Goal: Task Accomplishment & Management: Complete application form

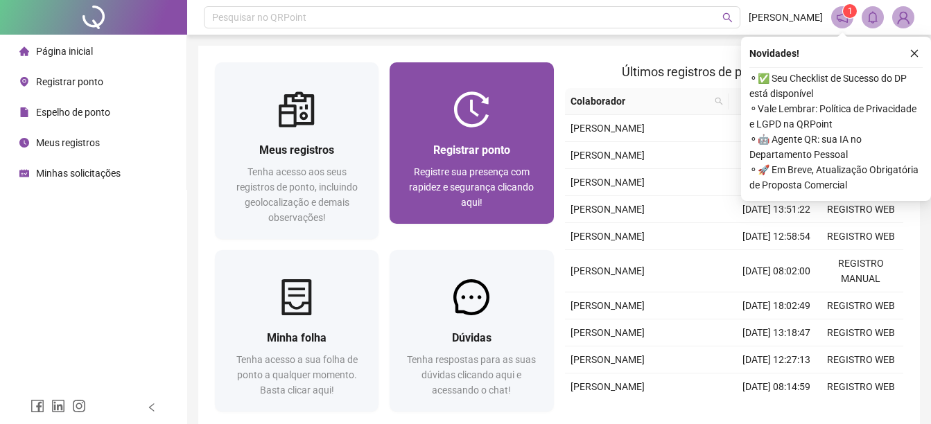
click at [441, 151] on span "Registrar ponto" at bounding box center [471, 150] width 77 height 13
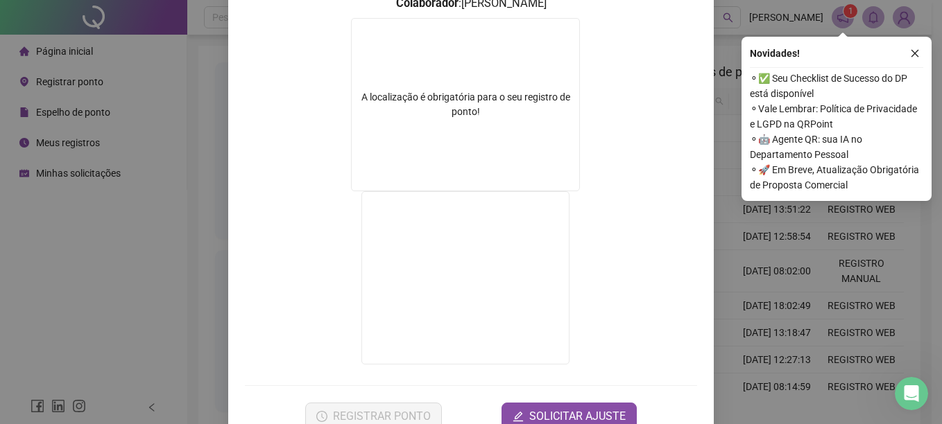
click at [66, 320] on div "Registro de ponto web 08:03:00 Empregador : GESTAO NEXXO LTDA Colaborador : MAT…" at bounding box center [471, 212] width 942 height 424
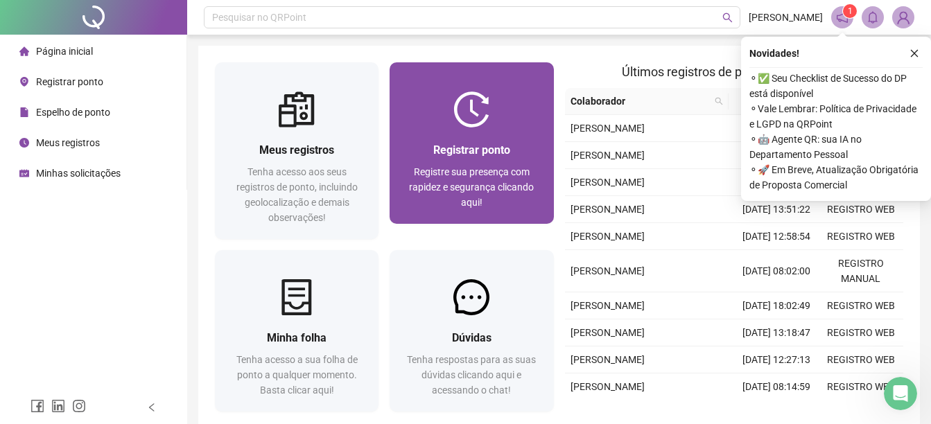
click at [410, 163] on div "Registrar ponto Registre sua presença com rapidez e segurança clicando aqui!" at bounding box center [471, 175] width 130 height 69
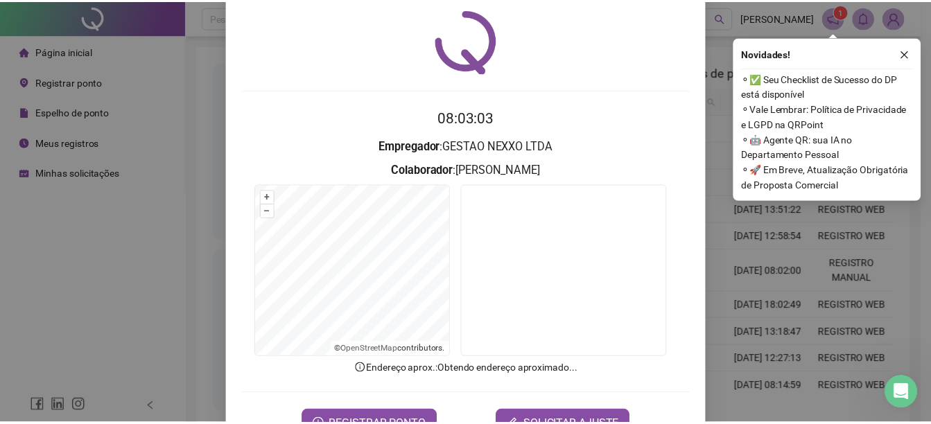
scroll to position [87, 0]
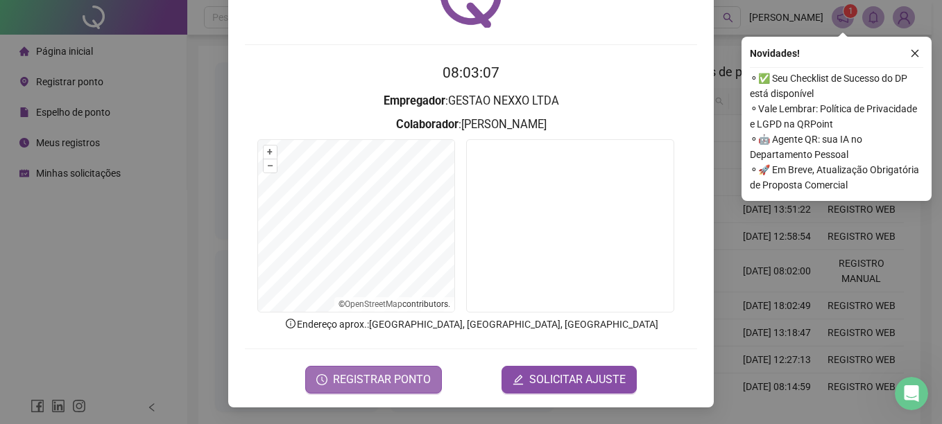
click at [343, 370] on button "REGISTRAR PONTO" at bounding box center [373, 380] width 137 height 28
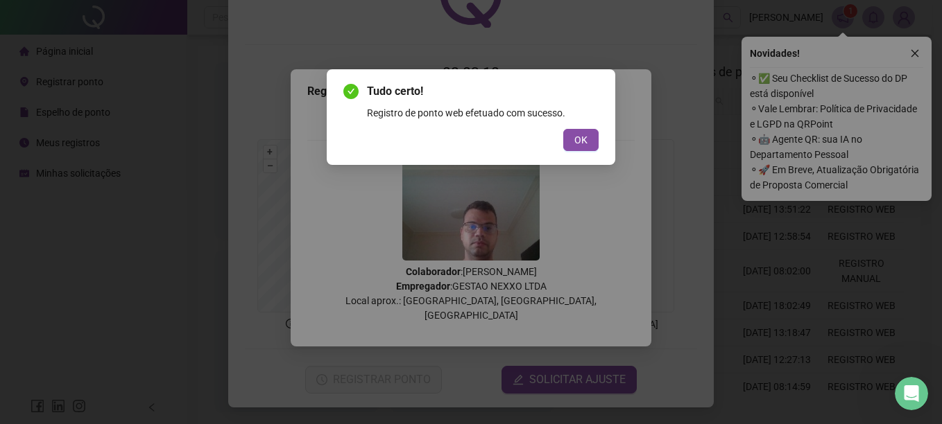
click at [583, 137] on span "OK" at bounding box center [580, 139] width 13 height 15
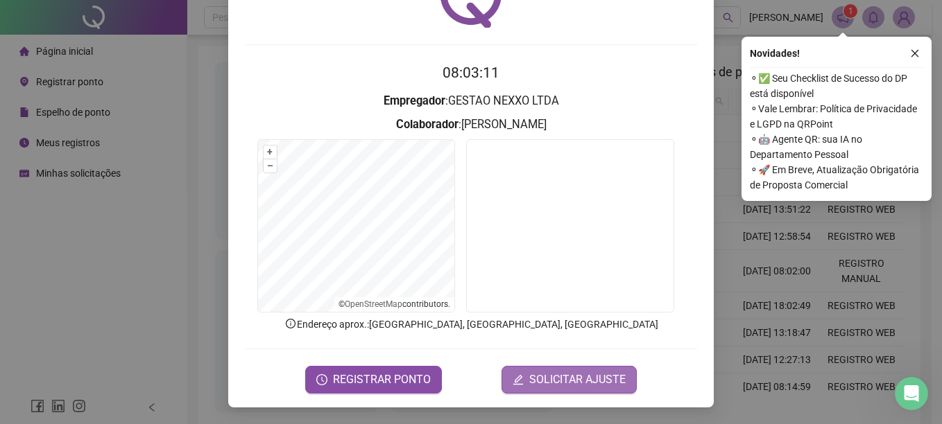
click at [560, 374] on span "SOLICITAR AJUSTE" at bounding box center [577, 380] width 96 height 17
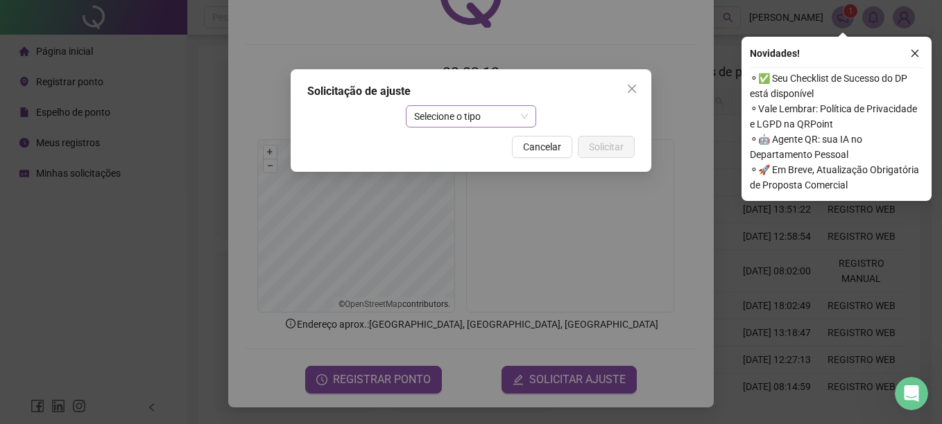
click at [433, 123] on span "Selecione o tipo" at bounding box center [471, 116] width 114 height 21
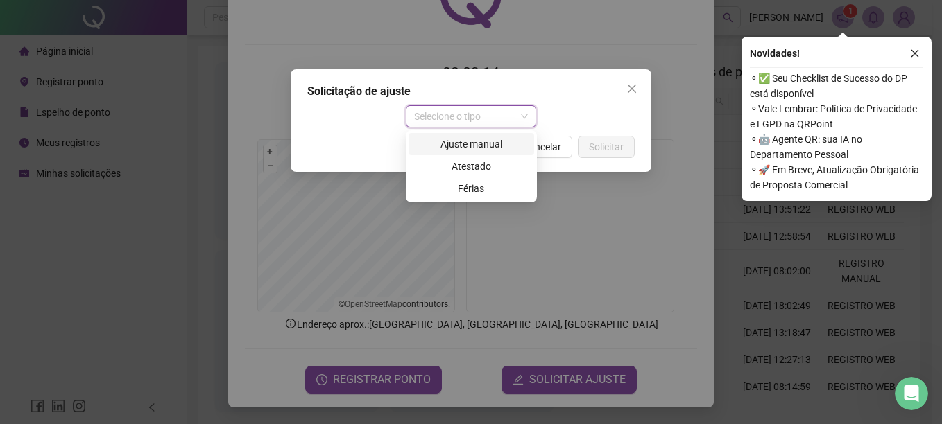
click at [462, 141] on div "Ajuste manual" at bounding box center [471, 144] width 109 height 15
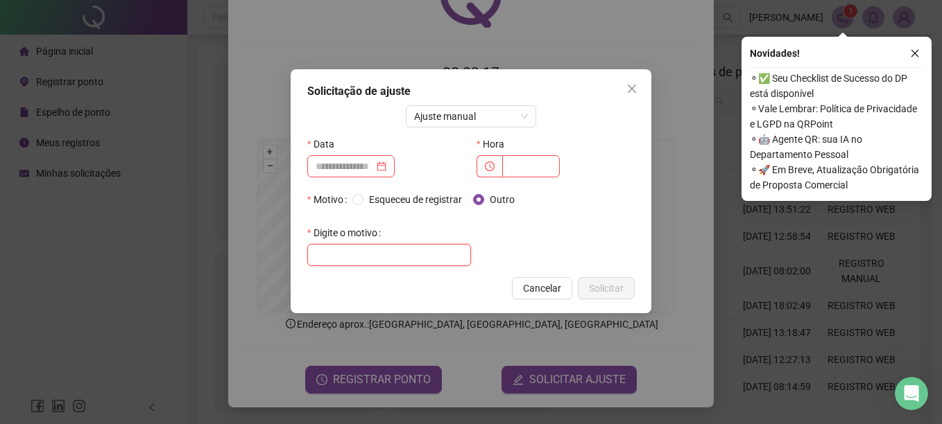
click at [380, 252] on input "text" at bounding box center [389, 255] width 164 height 22
type input "**********"
click at [362, 164] on input at bounding box center [345, 166] width 58 height 15
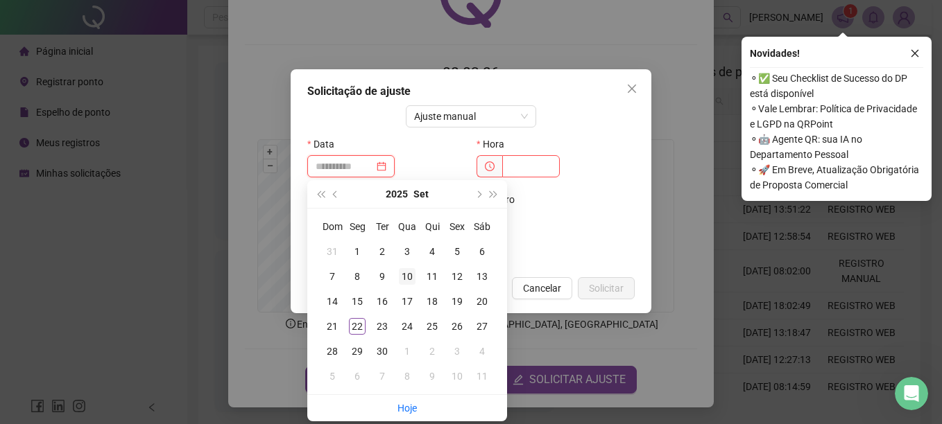
type input "**********"
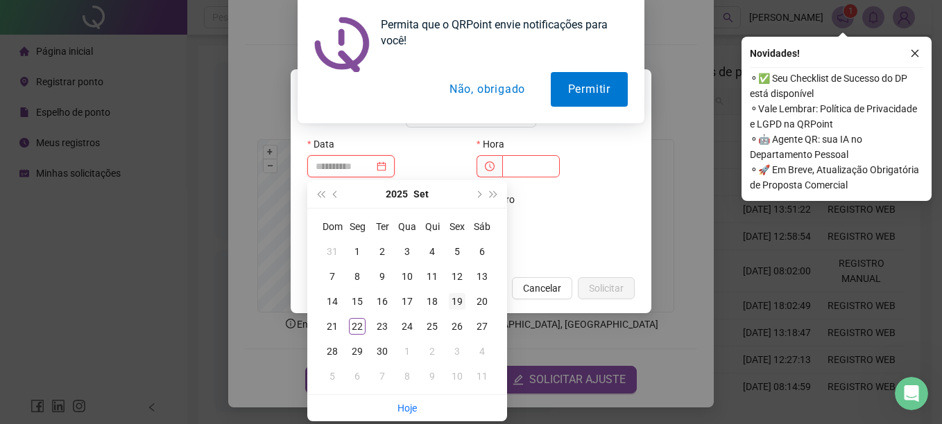
type input "**********"
click at [461, 300] on div "19" at bounding box center [457, 301] width 17 height 17
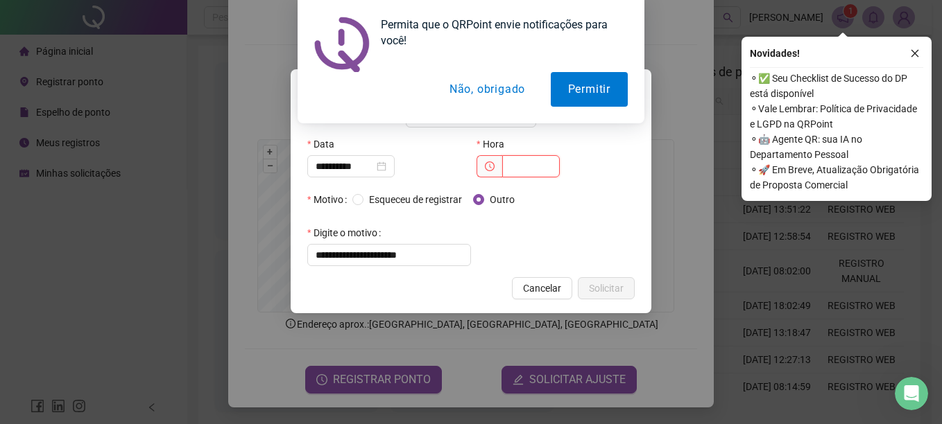
click at [531, 174] on input "text" at bounding box center [531, 166] width 58 height 22
type input "*****"
click at [612, 285] on span "Solicitar" at bounding box center [606, 288] width 35 height 15
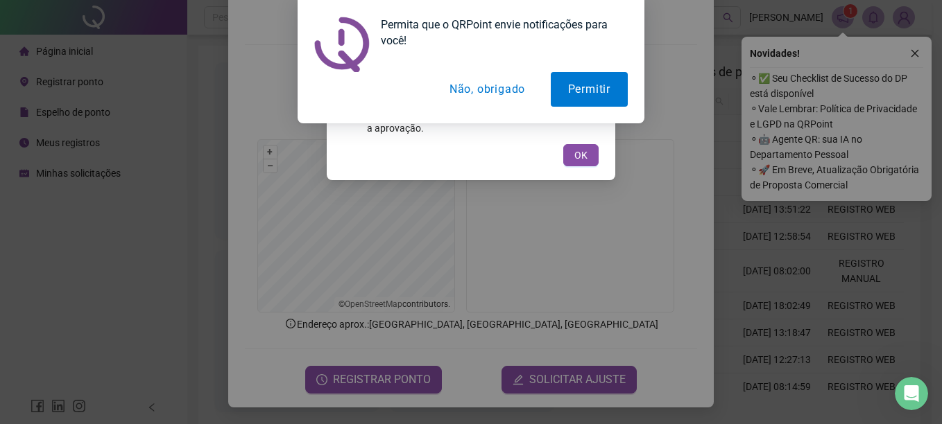
click at [501, 84] on button "Não, obrigado" at bounding box center [487, 89] width 110 height 35
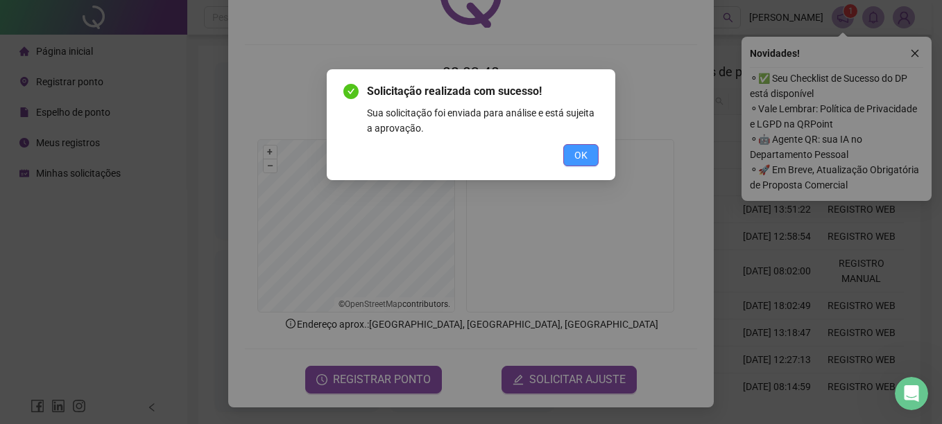
click at [574, 165] on button "OK" at bounding box center [580, 155] width 35 height 22
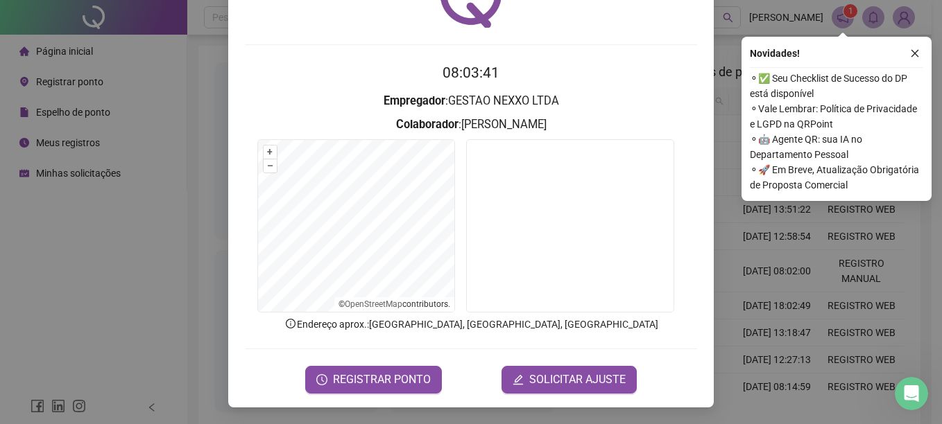
drag, startPoint x: 28, startPoint y: 271, endPoint x: 35, endPoint y: 231, distance: 40.8
click at [28, 268] on div "Registro de ponto web 08:03:41 Empregador : GESTAO NEXXO LTDA Colaborador : MAT…" at bounding box center [471, 212] width 942 height 424
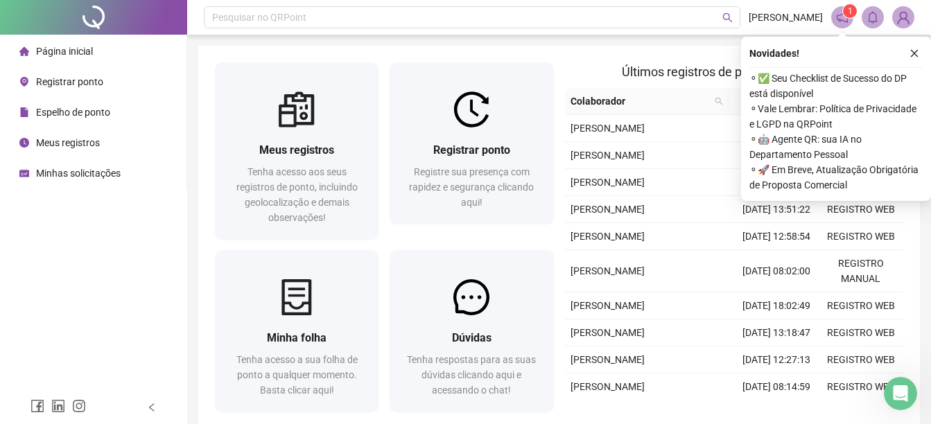
click at [51, 138] on span "Meus registros" at bounding box center [68, 142] width 64 height 11
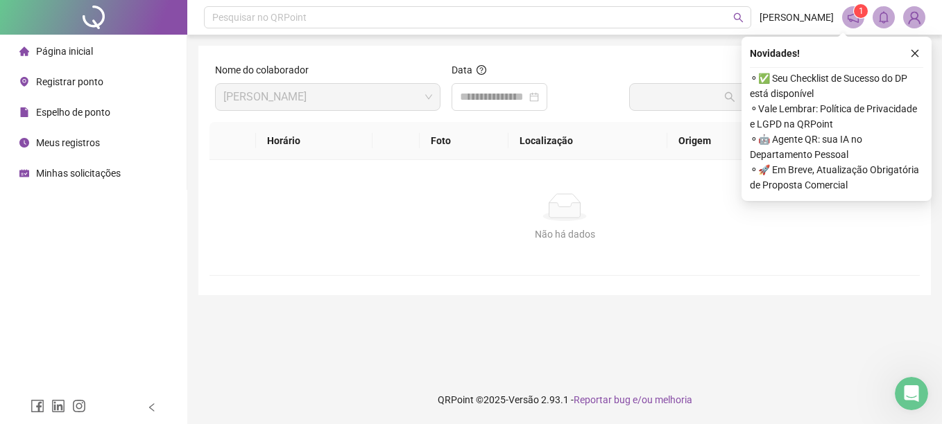
click at [88, 116] on span "Espelho de ponto" at bounding box center [73, 112] width 74 height 11
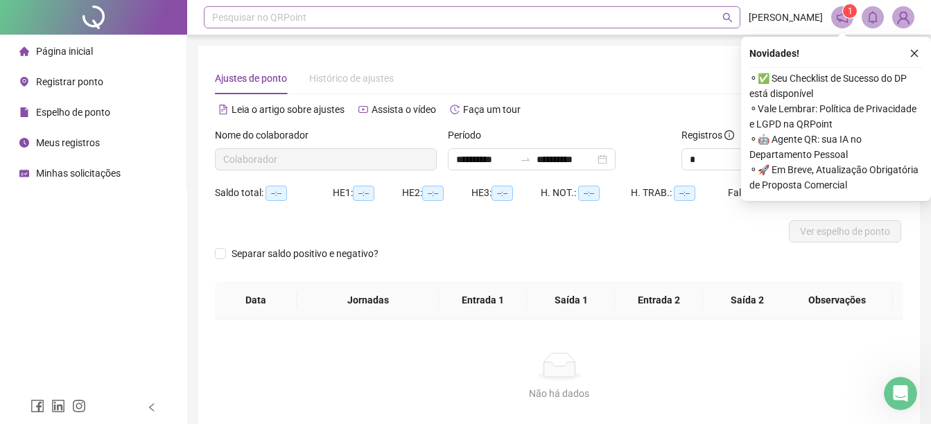
type input "**********"
click at [913, 53] on icon "close" at bounding box center [915, 54] width 10 height 10
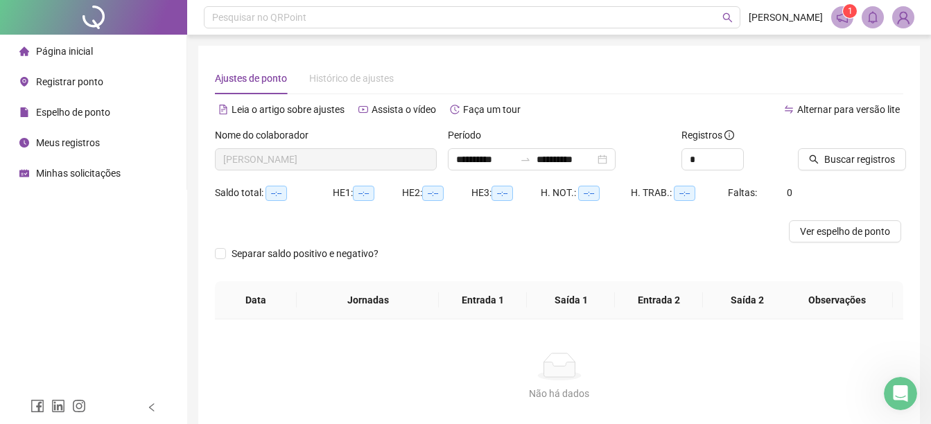
click at [837, 123] on div "Alternar para versão lite" at bounding box center [732, 116] width 345 height 22
click at [839, 111] on span "Alternar para versão lite" at bounding box center [849, 109] width 103 height 11
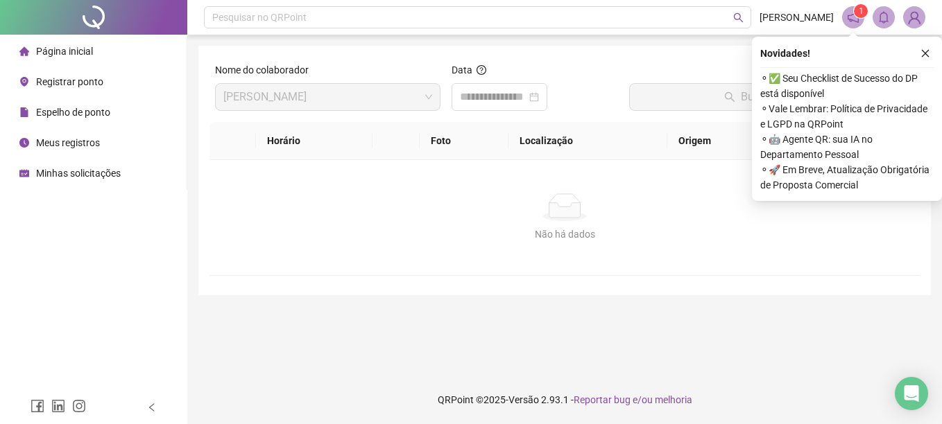
click at [74, 117] on span "Espelho de ponto" at bounding box center [73, 112] width 74 height 11
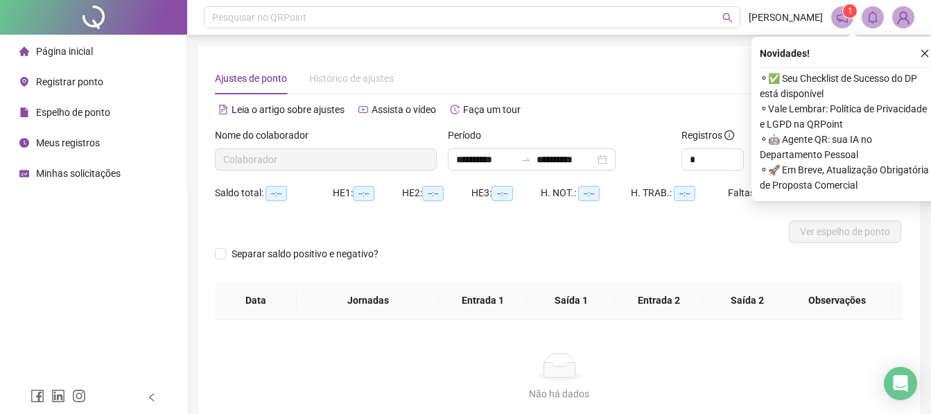
type input "**********"
click at [922, 59] on button "button" at bounding box center [925, 53] width 17 height 17
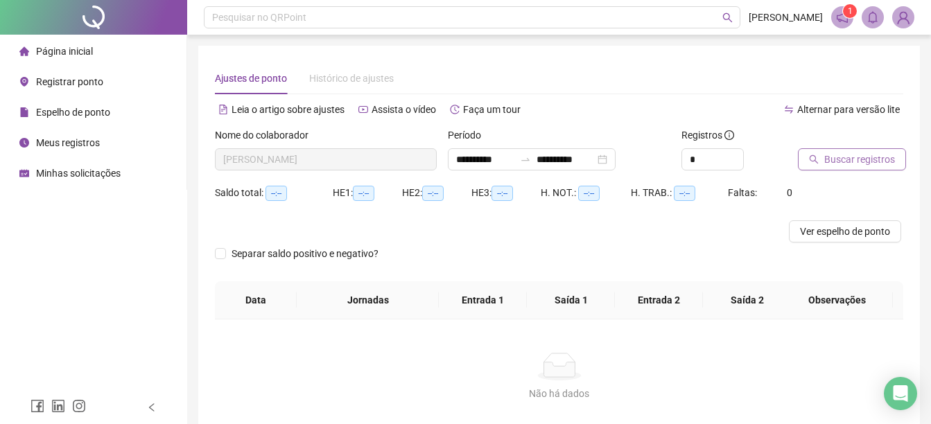
click at [812, 165] on button "Buscar registros" at bounding box center [852, 159] width 108 height 22
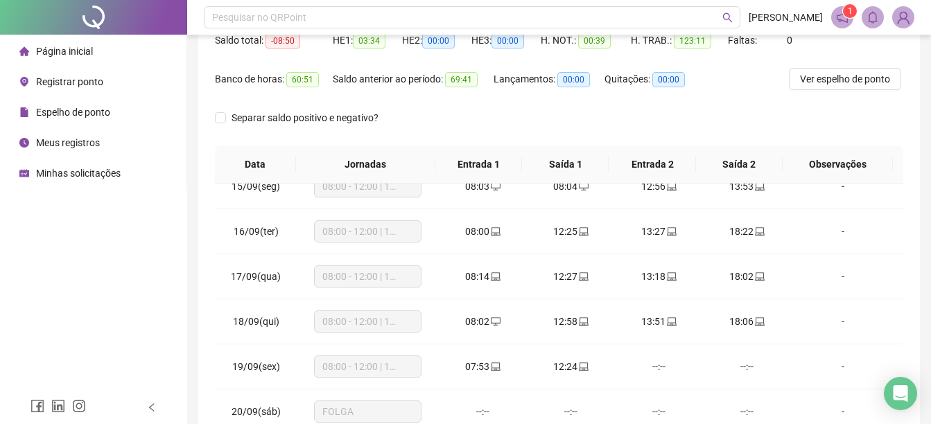
scroll to position [277, 0]
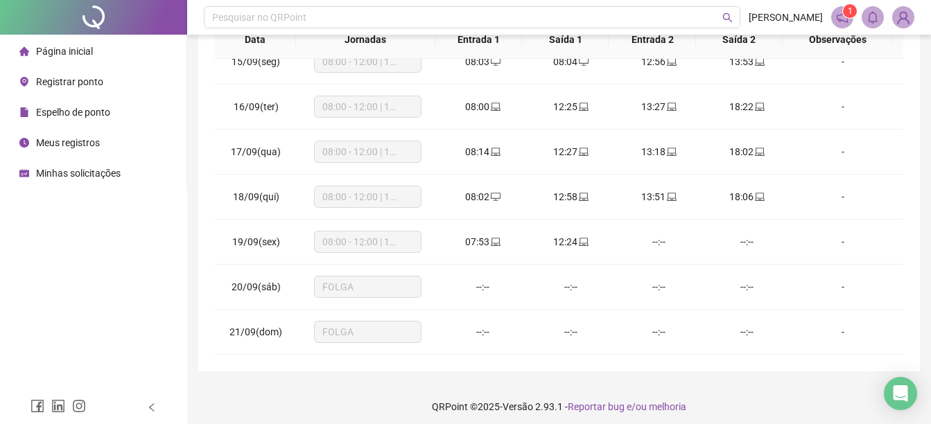
click at [111, 49] on li "Página inicial" at bounding box center [93, 51] width 181 height 28
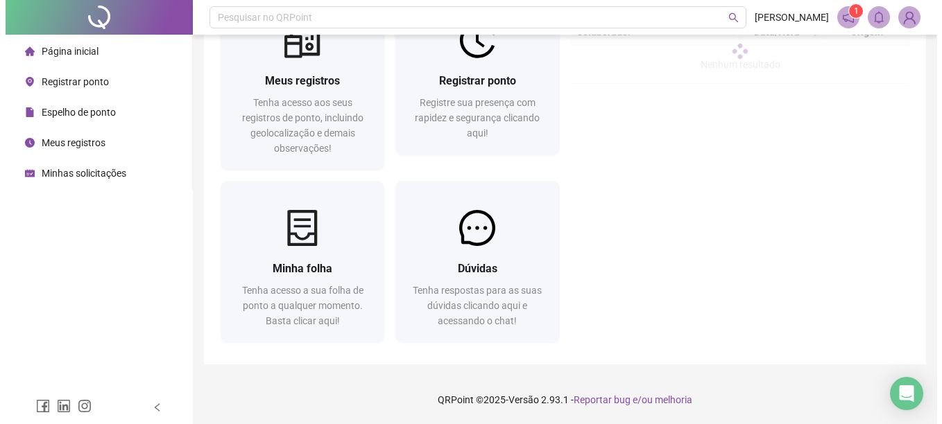
scroll to position [69, 0]
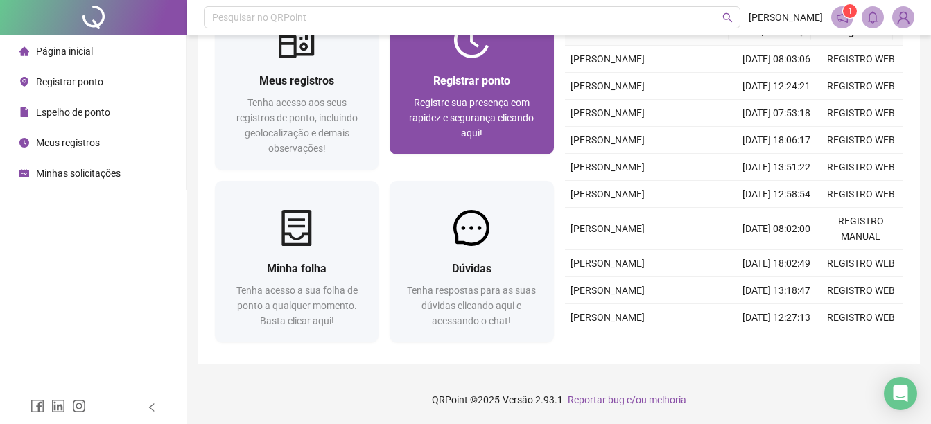
click at [495, 62] on div "Registrar ponto Registre sua presença com rapidez e segurança clicando aqui!" at bounding box center [472, 106] width 164 height 96
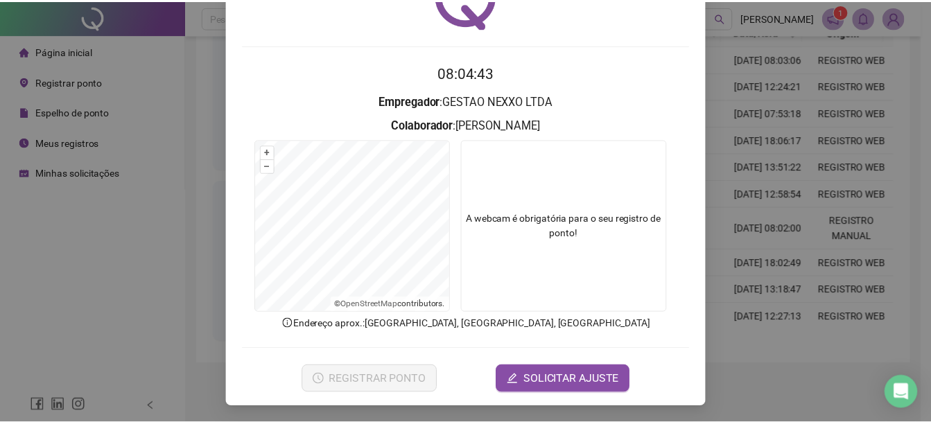
scroll to position [87, 0]
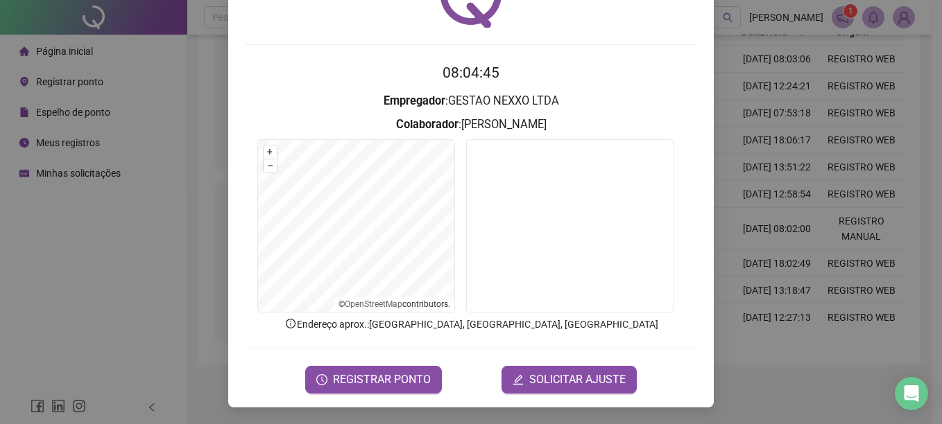
click at [547, 381] on span "SOLICITAR AJUSTE" at bounding box center [577, 380] width 96 height 17
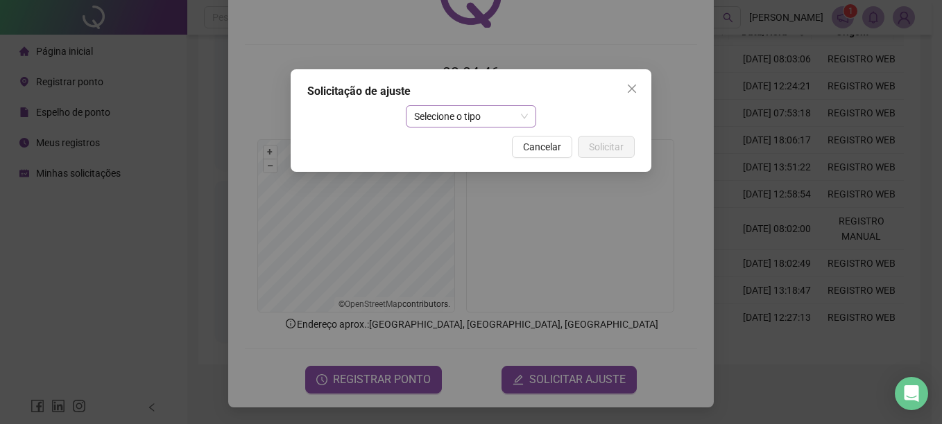
click at [406, 117] on div "Selecione o tipo" at bounding box center [471, 116] width 131 height 22
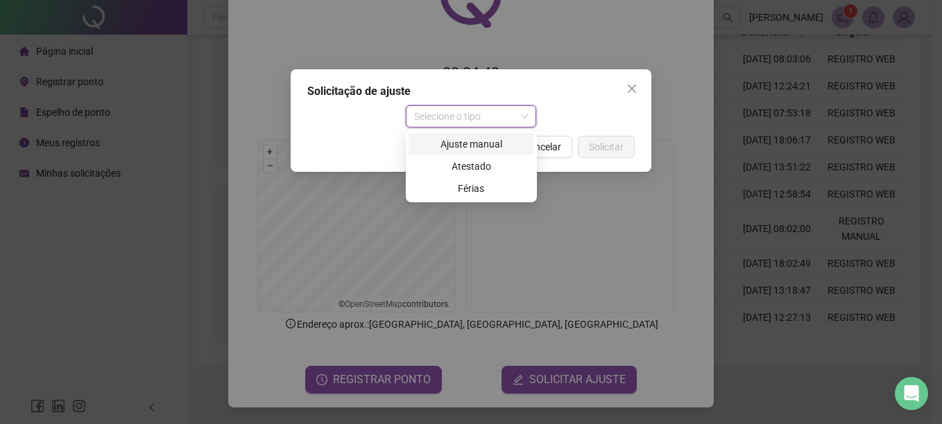
click at [476, 148] on div "Ajuste manual" at bounding box center [471, 144] width 109 height 15
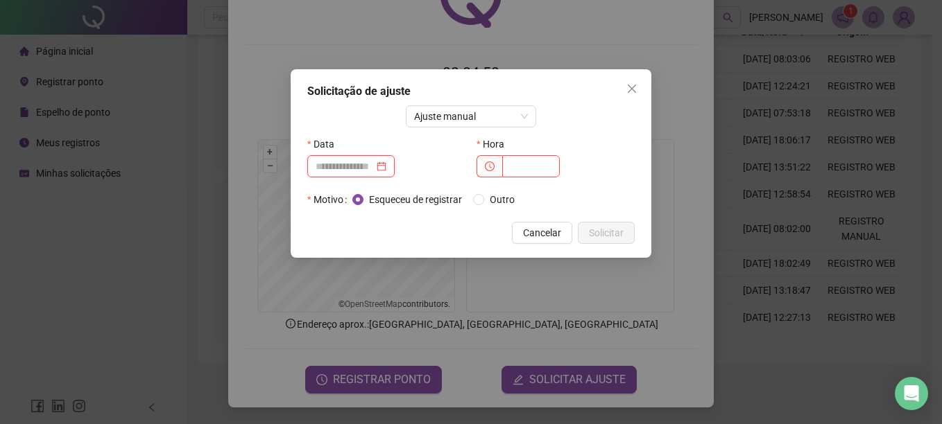
click at [356, 164] on input at bounding box center [345, 166] width 58 height 15
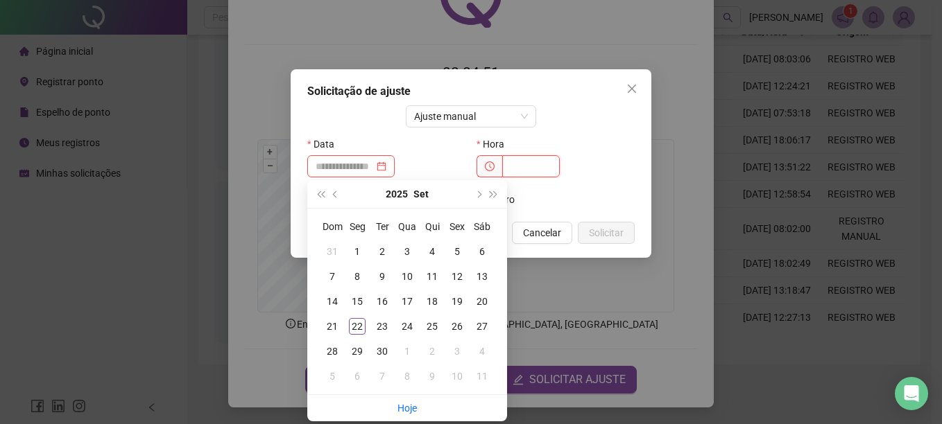
click at [532, 175] on input "text" at bounding box center [531, 166] width 58 height 22
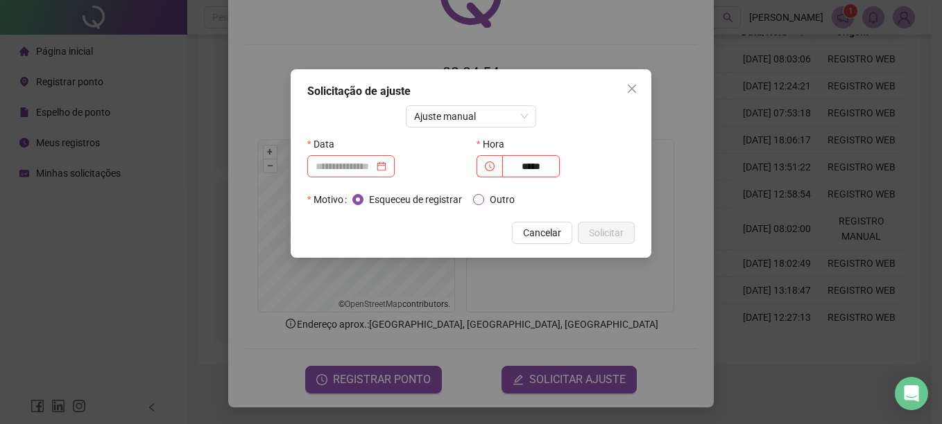
type input "*****"
click at [503, 201] on span "Outro" at bounding box center [502, 199] width 36 height 15
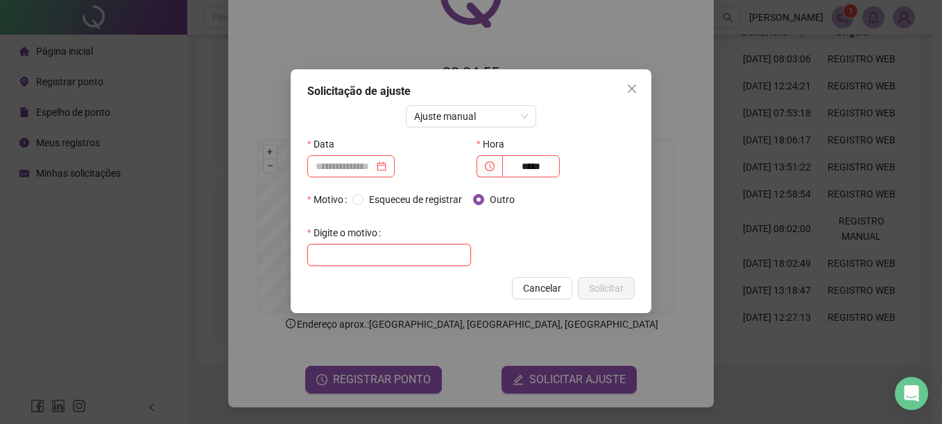
click at [457, 254] on input "text" at bounding box center [389, 255] width 164 height 22
click at [386, 173] on div at bounding box center [351, 166] width 71 height 15
type input "**********"
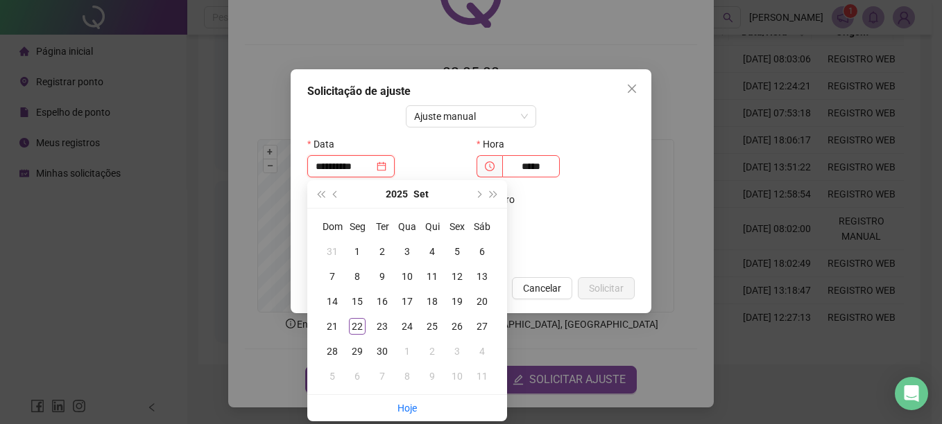
type input "**********"
click at [455, 305] on div "19" at bounding box center [457, 301] width 17 height 17
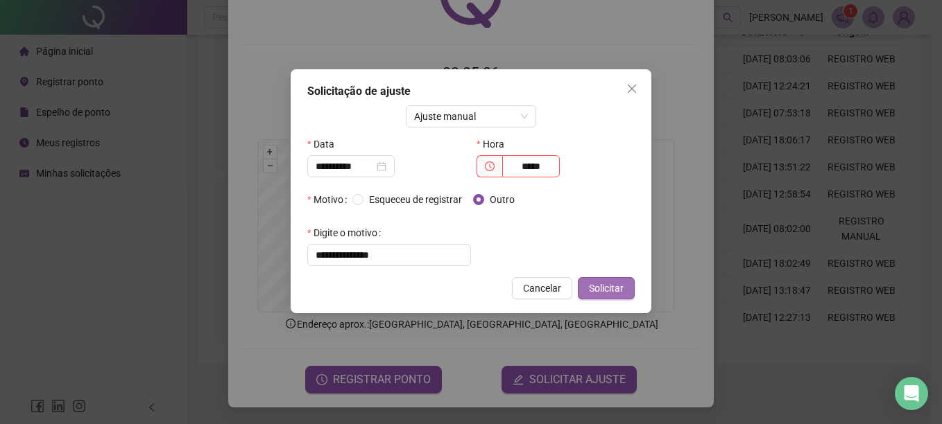
click at [626, 289] on button "Solicitar" at bounding box center [606, 288] width 57 height 22
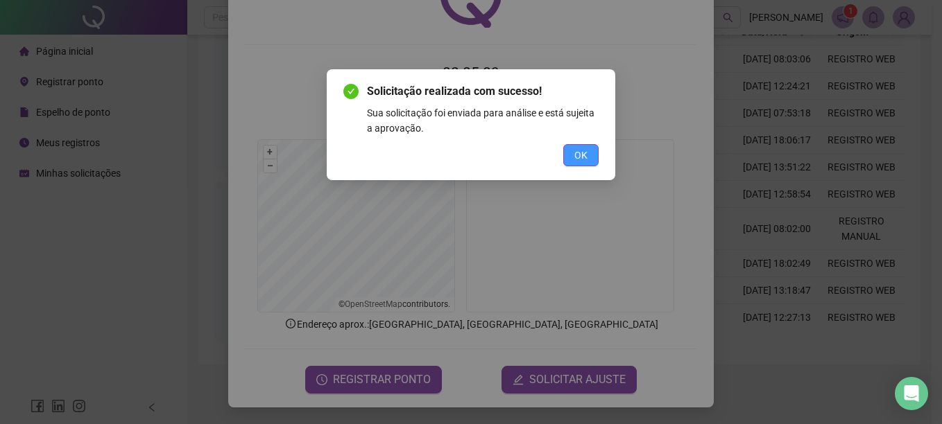
click at [575, 158] on span "OK" at bounding box center [580, 155] width 13 height 15
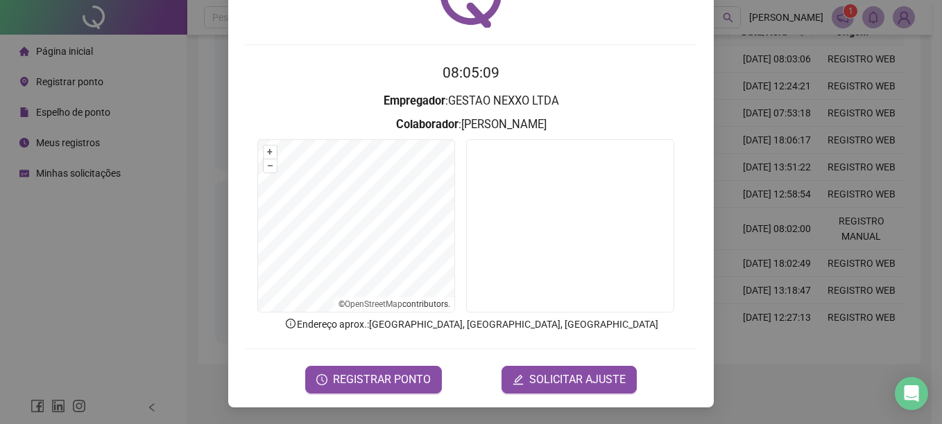
click at [172, 232] on div "Registro de ponto web 08:05:09 Empregador : GESTAO NEXXO LTDA Colaborador : [PE…" at bounding box center [471, 212] width 942 height 424
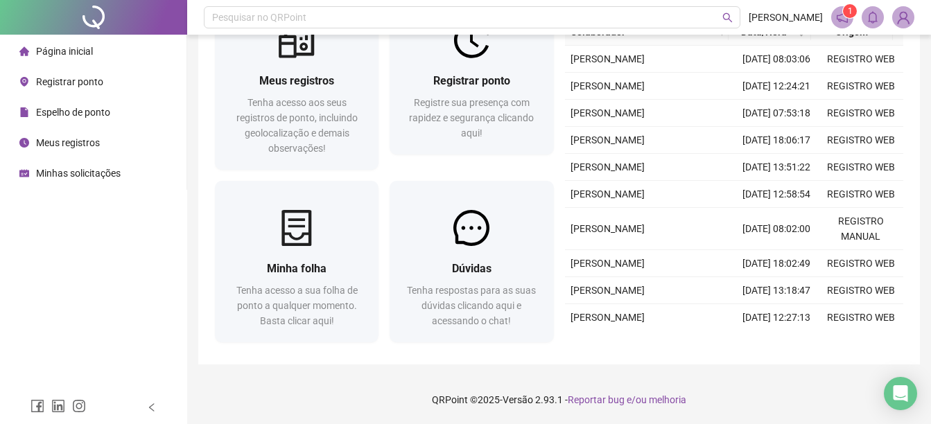
click at [73, 123] on div "Espelho de ponto" at bounding box center [64, 112] width 91 height 28
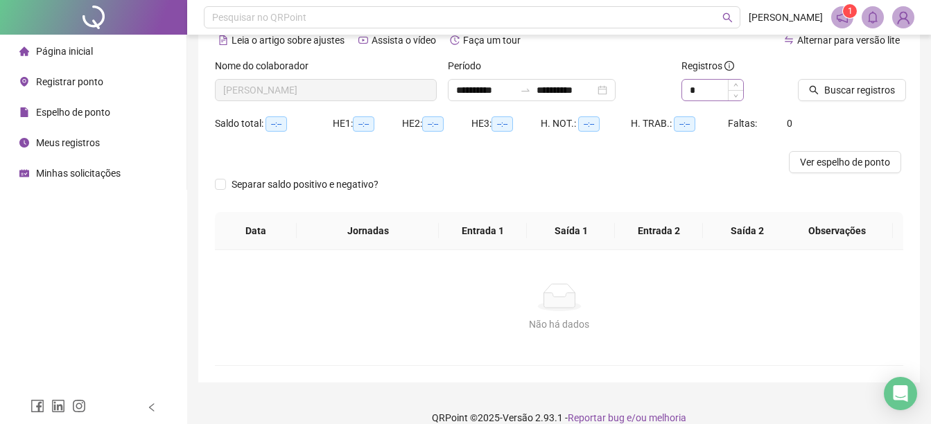
type input "**********"
click at [696, 91] on input "*" at bounding box center [712, 90] width 61 height 21
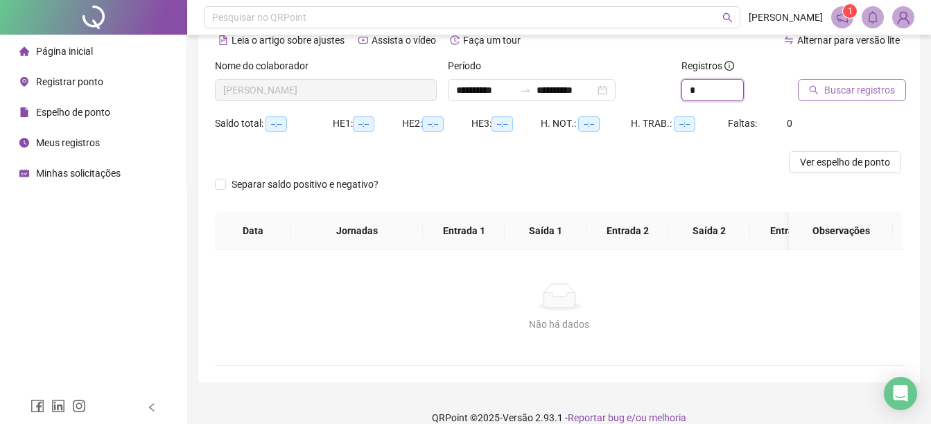
type input "*"
click at [848, 87] on span "Buscar registros" at bounding box center [860, 90] width 71 height 15
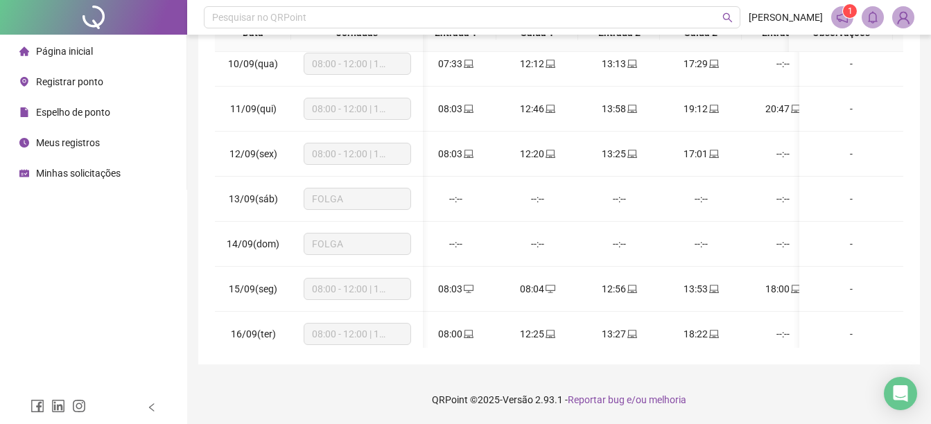
scroll to position [0, 29]
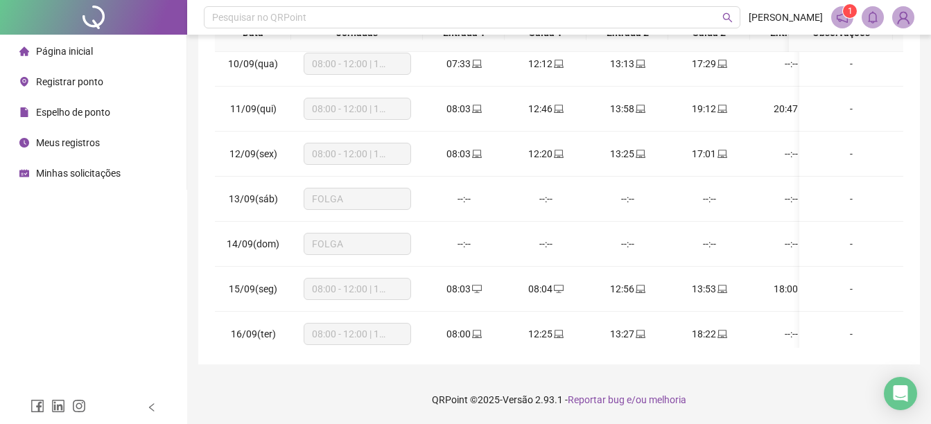
click at [66, 308] on div "Página inicial Registrar ponto Espelho de ponto Meus registros Minhas solicitaç…" at bounding box center [93, 195] width 187 height 391
click at [479, 291] on icon "desktop" at bounding box center [477, 289] width 10 height 10
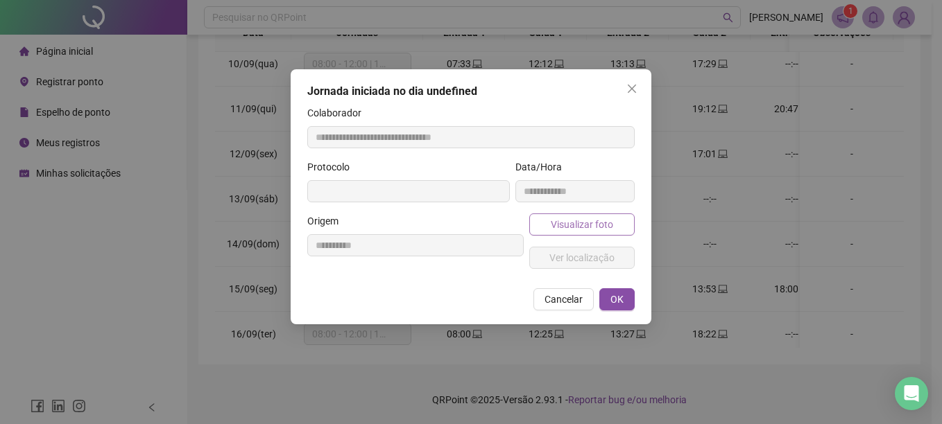
click at [572, 225] on span "Visualizar foto" at bounding box center [582, 224] width 62 height 15
type input "**********"
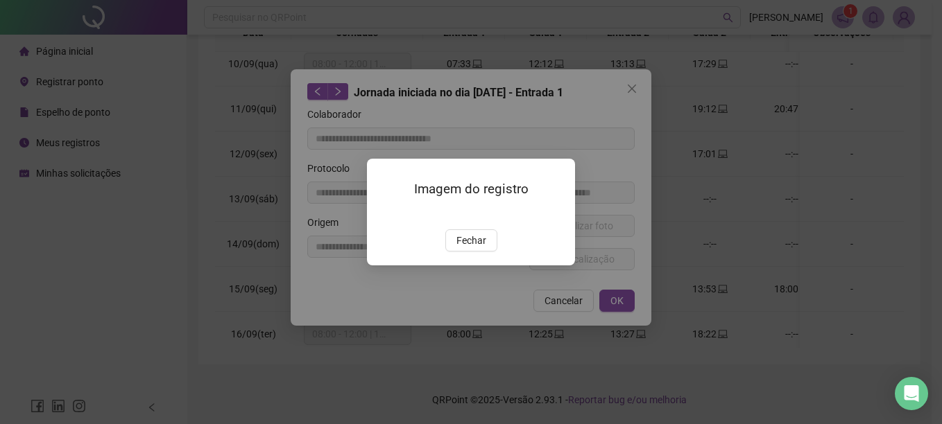
drag, startPoint x: 466, startPoint y: 303, endPoint x: 499, endPoint y: 291, distance: 34.9
click at [467, 248] on span "Fechar" at bounding box center [471, 240] width 30 height 15
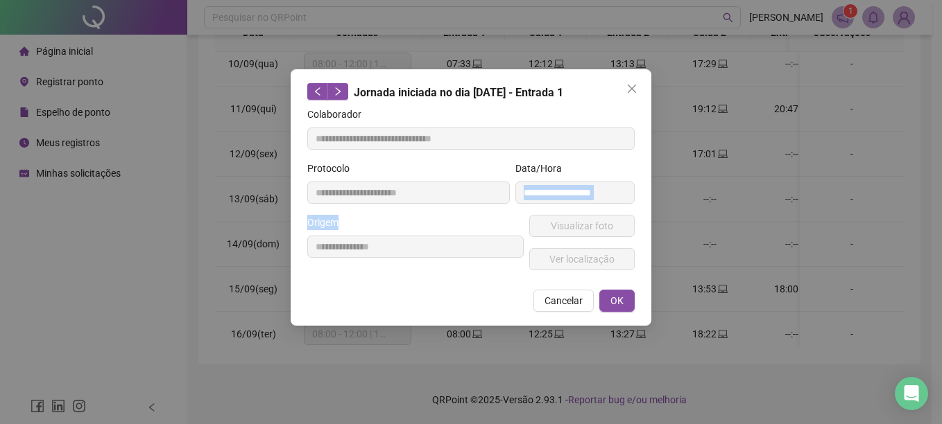
drag, startPoint x: 796, startPoint y: 200, endPoint x: 662, endPoint y: 231, distance: 138.0
click at [636, 86] on icon "close" at bounding box center [631, 88] width 11 height 11
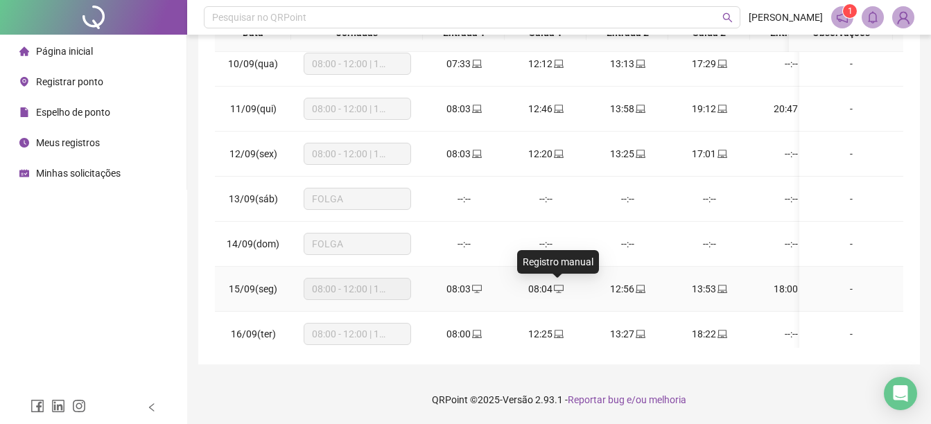
click at [560, 290] on icon "desktop" at bounding box center [559, 289] width 10 height 10
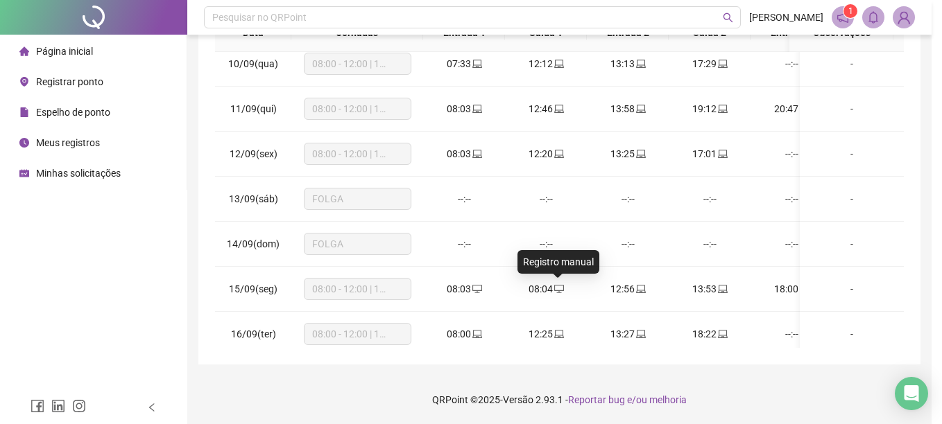
type input "**********"
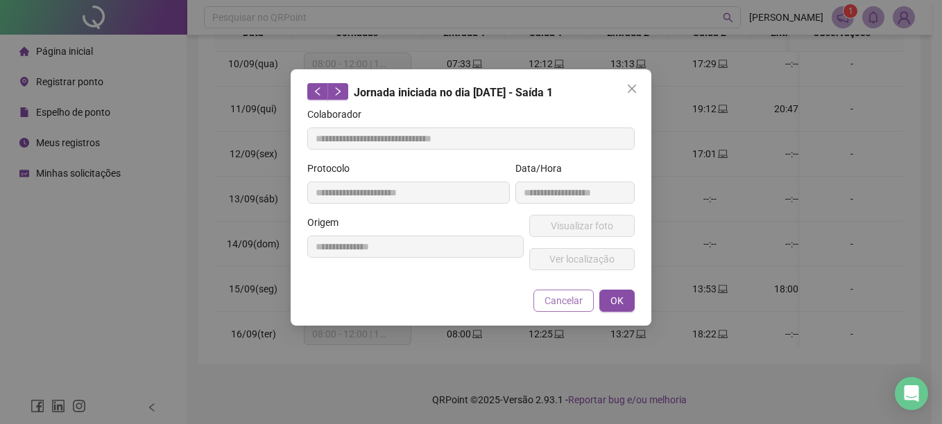
click at [576, 305] on span "Cancelar" at bounding box center [563, 300] width 38 height 15
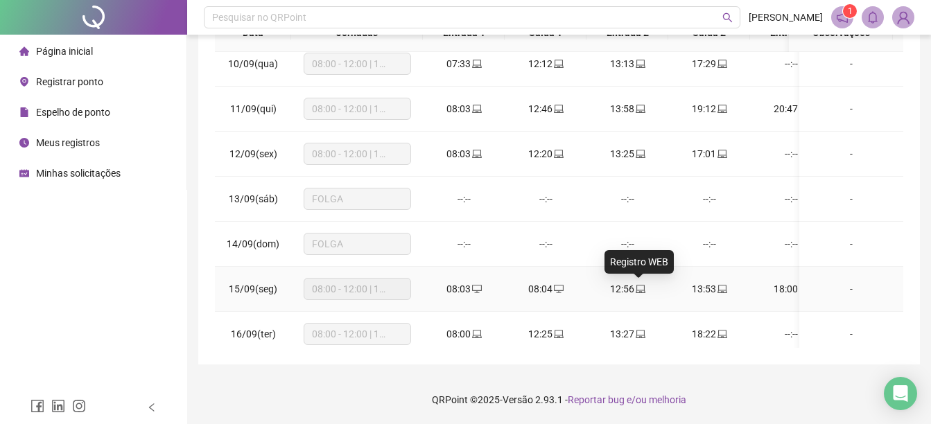
click at [637, 290] on icon "laptop" at bounding box center [641, 289] width 10 height 10
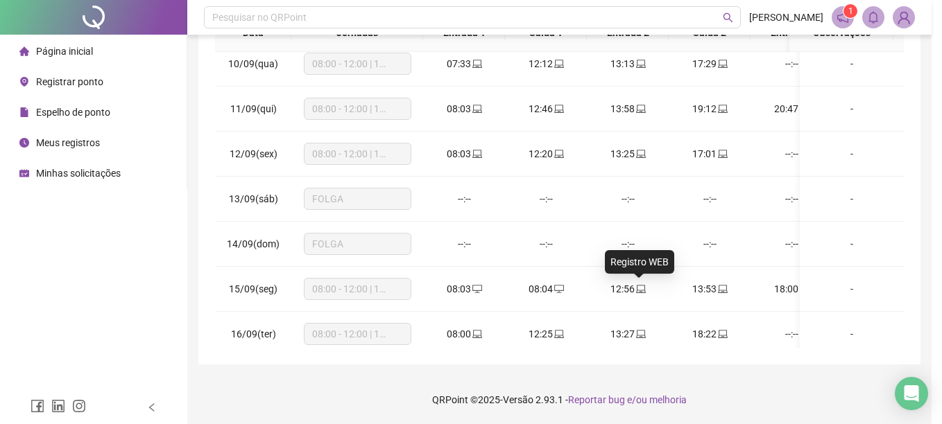
type input "**********"
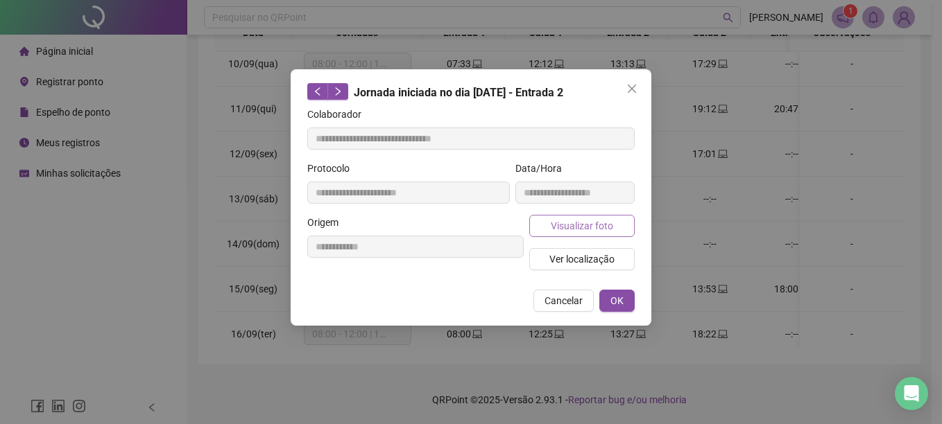
click at [595, 235] on button "Visualizar foto" at bounding box center [581, 226] width 105 height 22
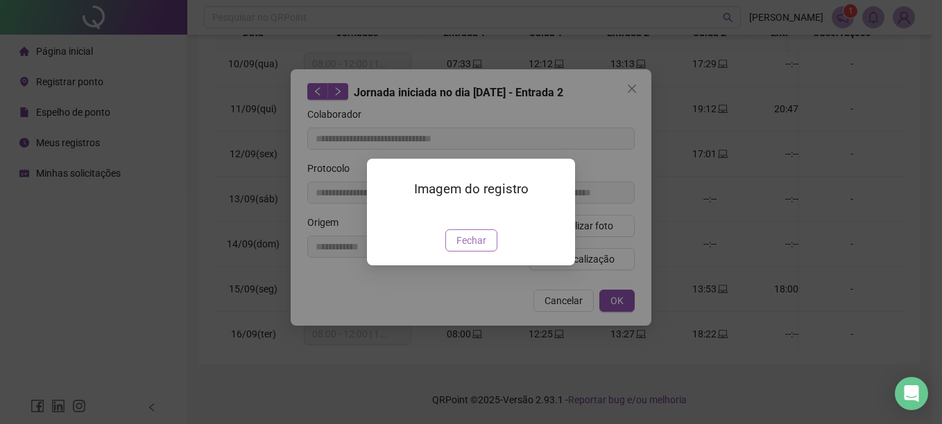
click at [477, 248] on span "Fechar" at bounding box center [471, 240] width 30 height 15
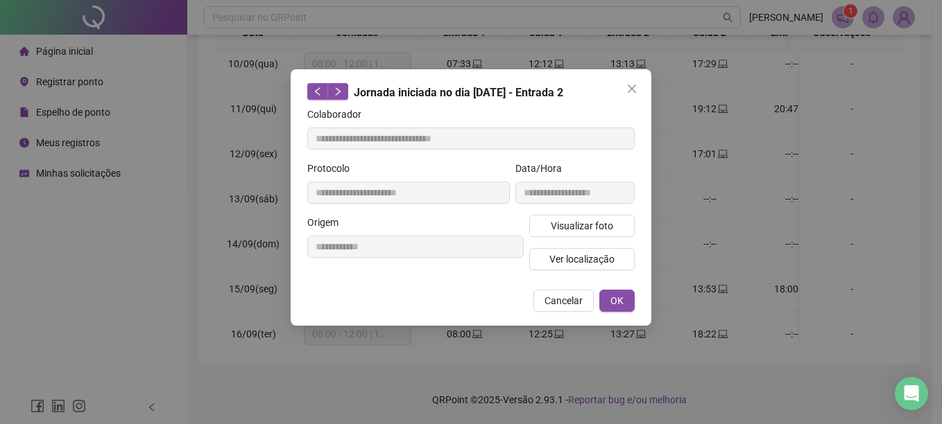
drag, startPoint x: 218, startPoint y: 242, endPoint x: 482, endPoint y: 248, distance: 264.3
click at [221, 241] on div "**********" at bounding box center [471, 212] width 942 height 424
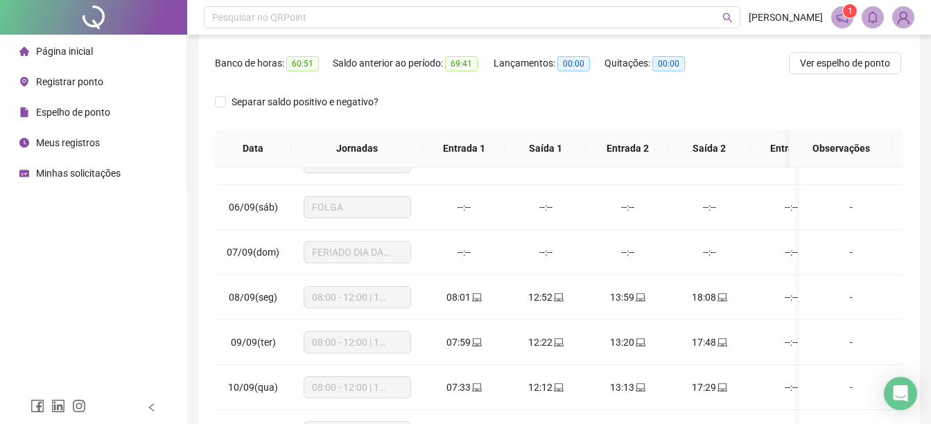
scroll to position [7, 0]
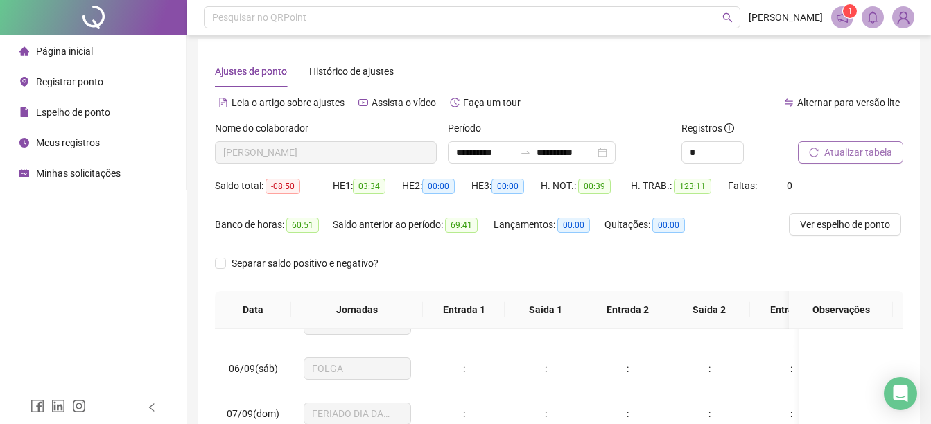
drag, startPoint x: 65, startPoint y: 53, endPoint x: 68, endPoint y: 68, distance: 15.6
click at [65, 52] on span "Página inicial" at bounding box center [64, 51] width 57 height 11
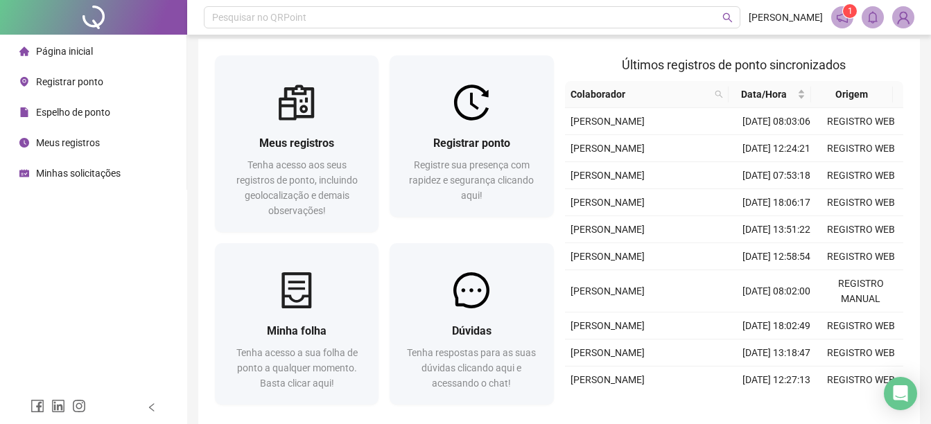
click at [840, 13] on icon "notification" at bounding box center [842, 17] width 12 height 12
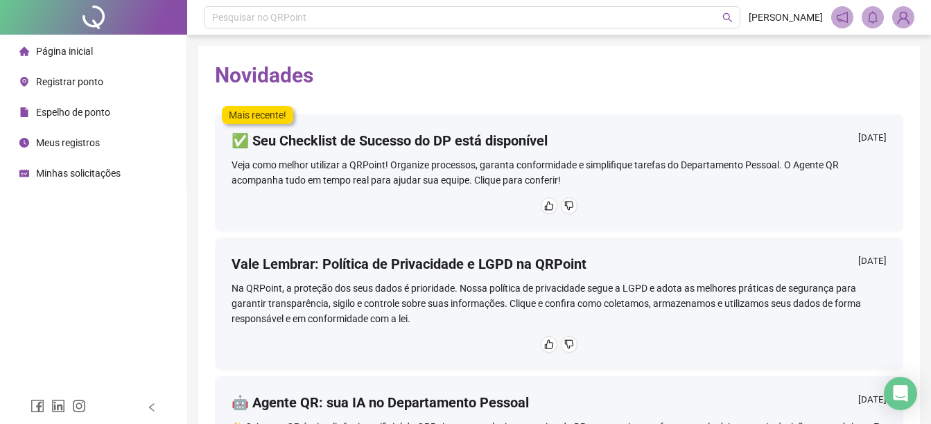
click at [104, 49] on li "Página inicial" at bounding box center [93, 51] width 181 height 28
